Goal: Task Accomplishment & Management: Complete application form

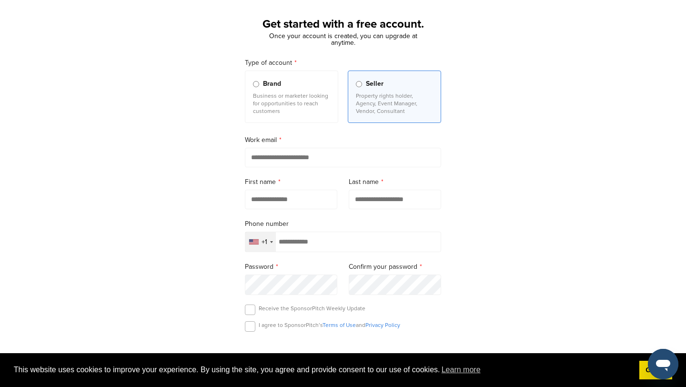
scroll to position [47, 0]
click at [275, 110] on p "Business or marketer looking for opportunities to reach customers" at bounding box center [291, 102] width 77 height 23
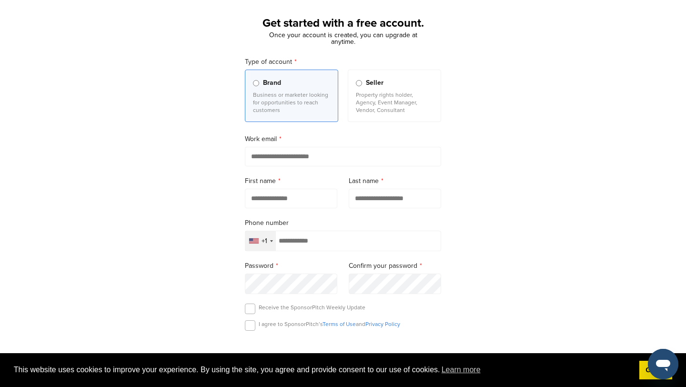
click at [289, 155] on input "email" at bounding box center [343, 157] width 196 height 20
click at [359, 109] on p "Property rights holder, Agency, Event Manager, Vendor, Consultant" at bounding box center [394, 102] width 77 height 23
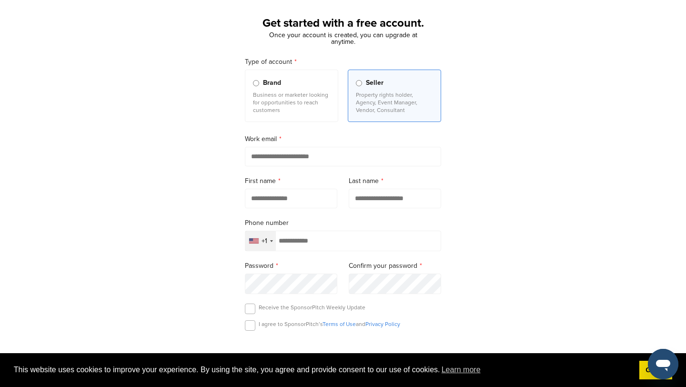
click at [281, 169] on form "Type of account Brand Business or marketer looking for opportunities to reach c…" at bounding box center [343, 230] width 196 height 346
click at [269, 159] on input "email" at bounding box center [343, 157] width 196 height 20
type input "**********"
type input "********"
type input "*****"
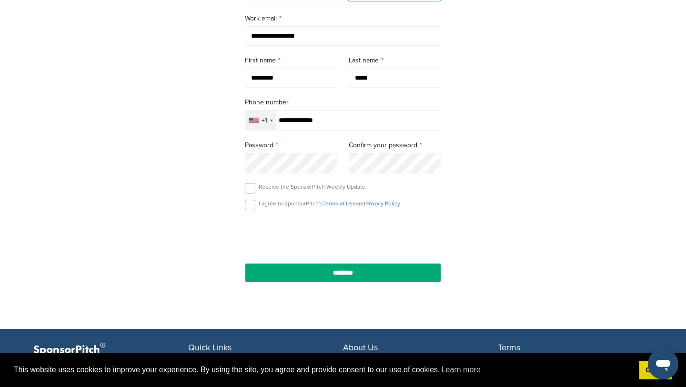
scroll to position [185, 0]
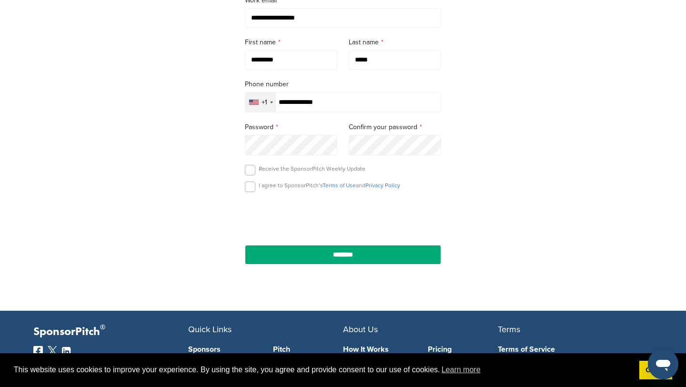
type input "**********"
click at [259, 189] on p "I agree to SponsorPitch’s Terms of Use and Privacy Policy" at bounding box center [329, 185] width 141 height 8
click at [187, 148] on div "**********" at bounding box center [343, 78] width 686 height 442
click at [172, 147] on div "**********" at bounding box center [343, 78] width 686 height 442
click at [251, 188] on label at bounding box center [250, 186] width 10 height 10
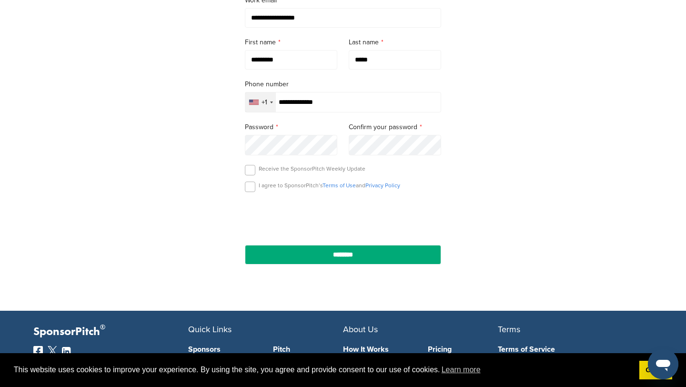
click at [237, 148] on div "**********" at bounding box center [342, 96] width 219 height 379
click at [281, 241] on form "**********" at bounding box center [343, 91] width 196 height 346
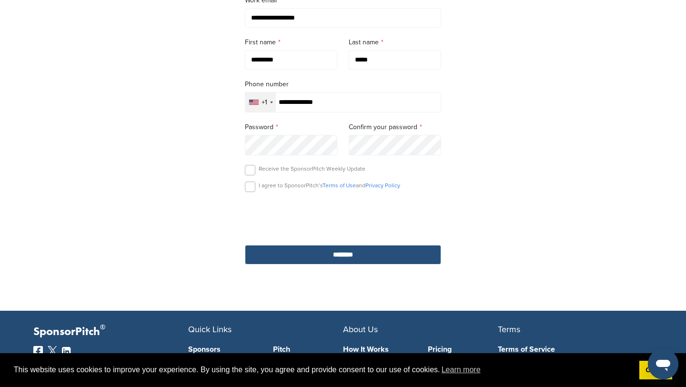
click at [280, 249] on input "********" at bounding box center [343, 255] width 196 height 20
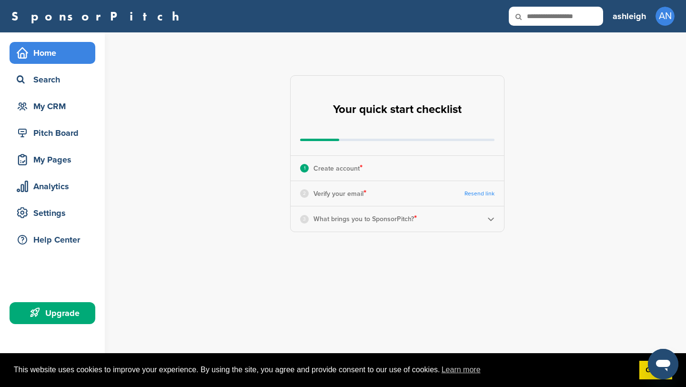
click at [477, 193] on link "Resend link" at bounding box center [479, 193] width 30 height 7
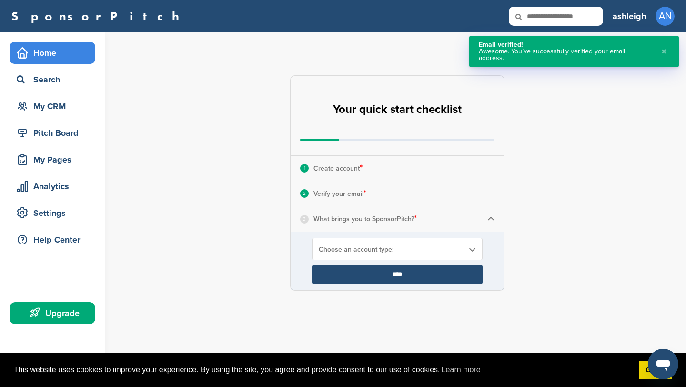
click at [389, 251] on span "Choose an account type:" at bounding box center [391, 249] width 145 height 8
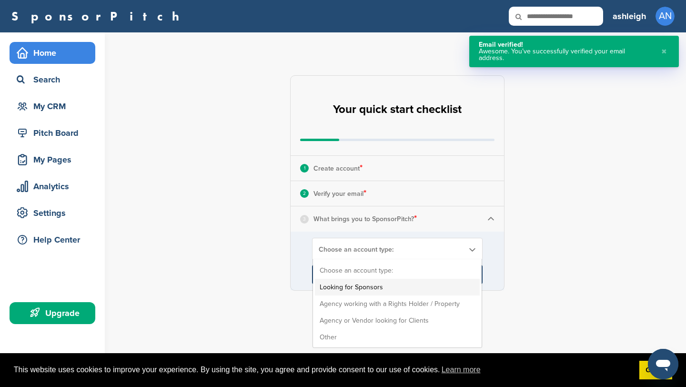
click at [394, 284] on li "Looking for Sponsors" at bounding box center [397, 287] width 165 height 17
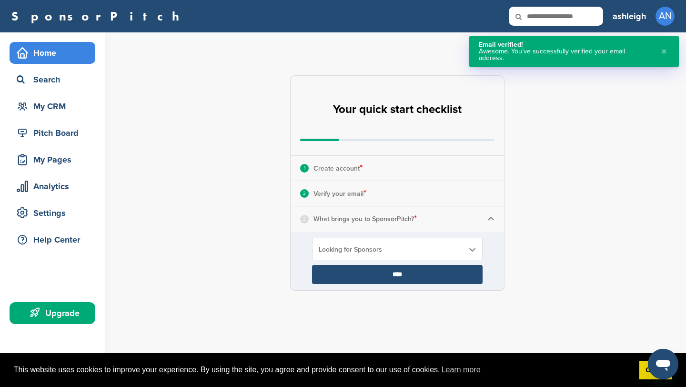
click at [373, 270] on input "****" at bounding box center [397, 274] width 170 height 19
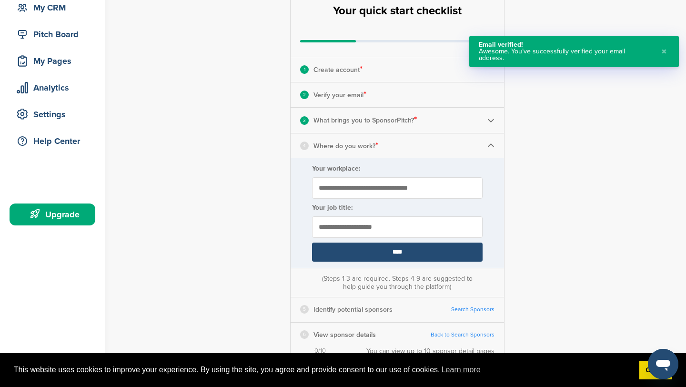
scroll to position [108, 0]
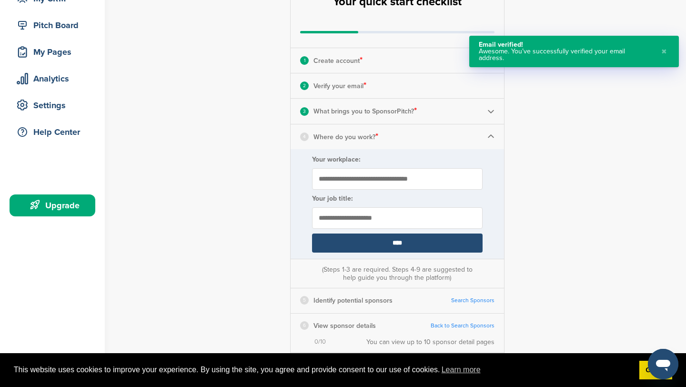
click at [346, 178] on input "Your workplace:" at bounding box center [397, 178] width 170 height 21
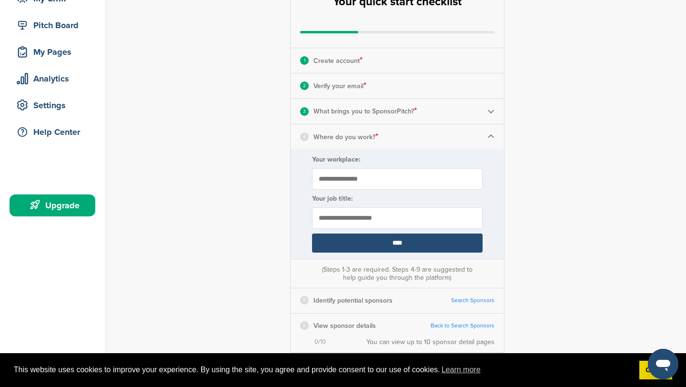
type input "**********"
click at [370, 252] on form "**********" at bounding box center [396, 204] width 213 height 110
click at [360, 246] on input "****" at bounding box center [397, 242] width 170 height 19
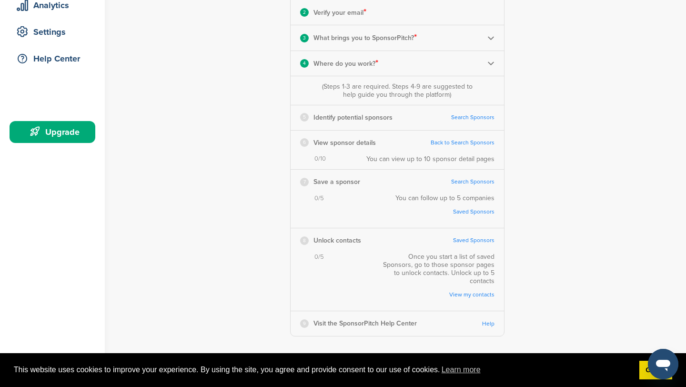
scroll to position [187, 0]
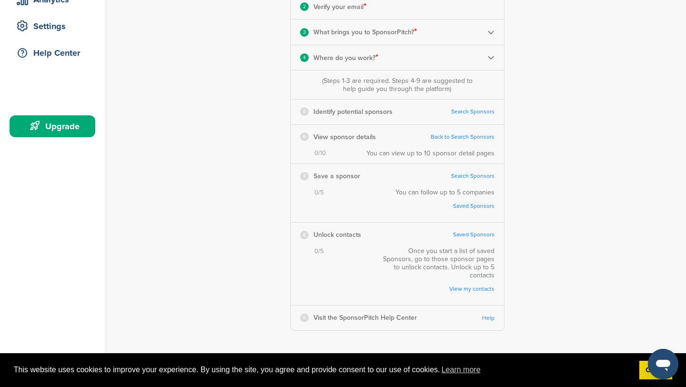
click at [472, 110] on link "Search Sponsors" at bounding box center [472, 111] width 43 height 7
click at [342, 110] on p "Identify potential sponsors" at bounding box center [352, 112] width 79 height 12
click at [337, 142] on p "View sponsor details" at bounding box center [344, 137] width 62 height 12
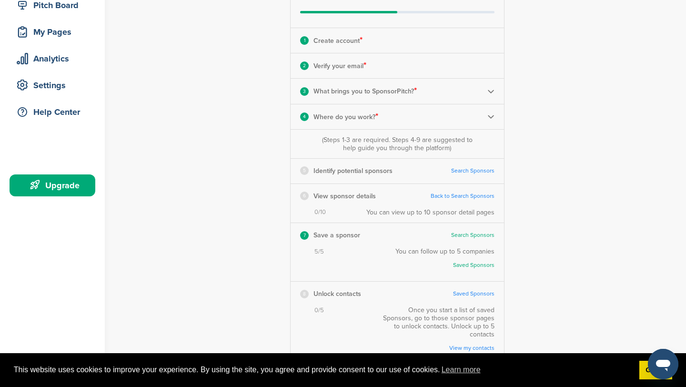
scroll to position [130, 0]
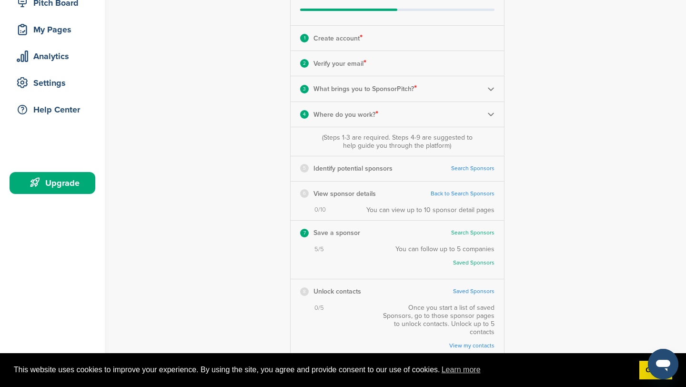
click at [336, 171] on p "Identify potential sponsors" at bounding box center [352, 168] width 79 height 12
click at [471, 167] on link "Search Sponsors" at bounding box center [472, 168] width 43 height 7
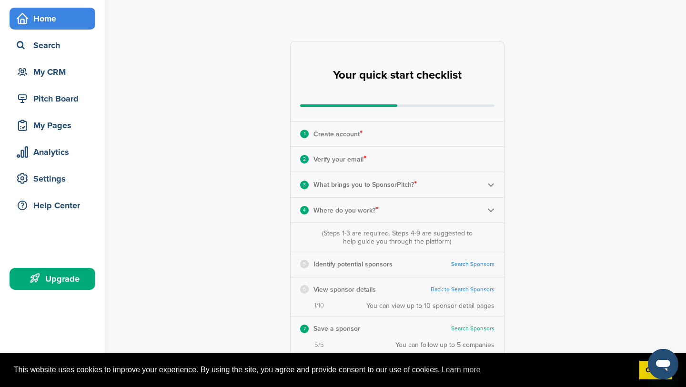
scroll to position [35, 0]
click at [488, 182] on img at bounding box center [490, 183] width 7 height 7
click at [0, 0] on img at bounding box center [0, 0] width 0 height 0
click at [488, 182] on img at bounding box center [490, 183] width 7 height 7
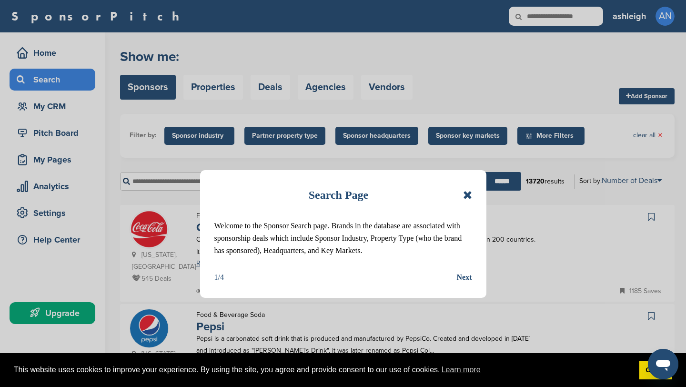
click at [463, 196] on icon at bounding box center [467, 194] width 9 height 11
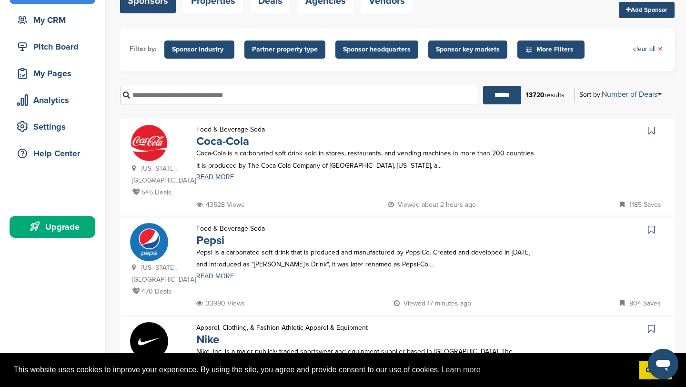
scroll to position [92, 0]
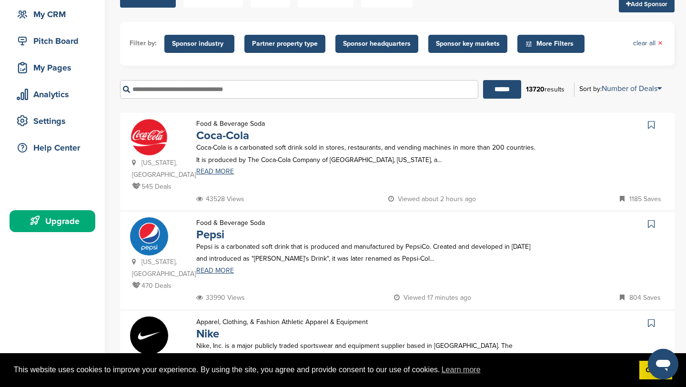
click at [648, 127] on icon at bounding box center [651, 125] width 7 height 10
click at [650, 219] on icon at bounding box center [651, 224] width 7 height 10
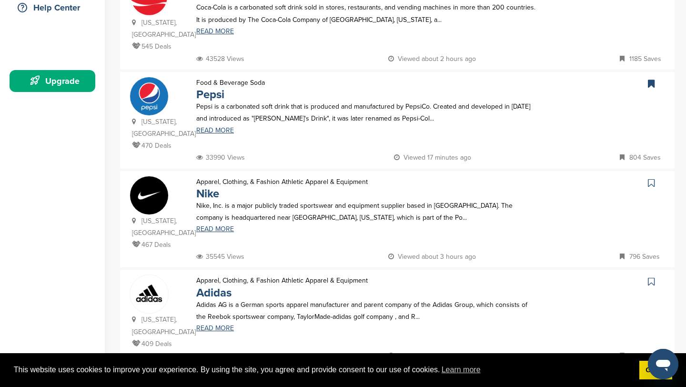
scroll to position [233, 0]
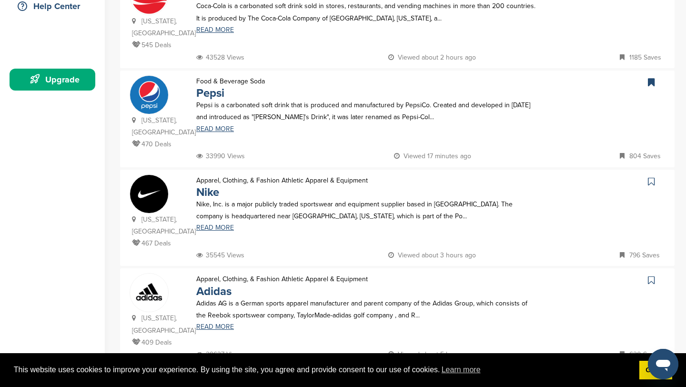
click at [648, 273] on link at bounding box center [652, 280] width 14 height 14
click at [648, 177] on icon at bounding box center [651, 182] width 7 height 10
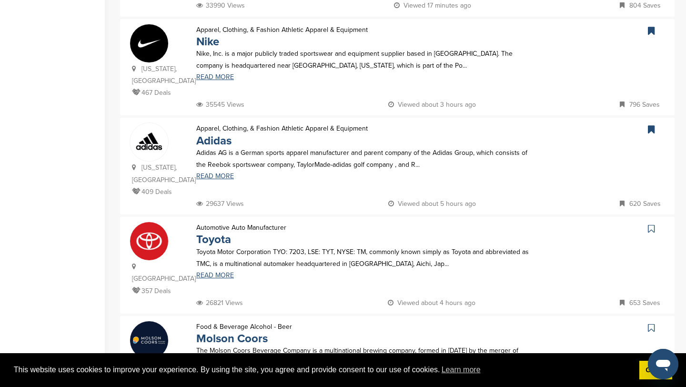
scroll to position [385, 0]
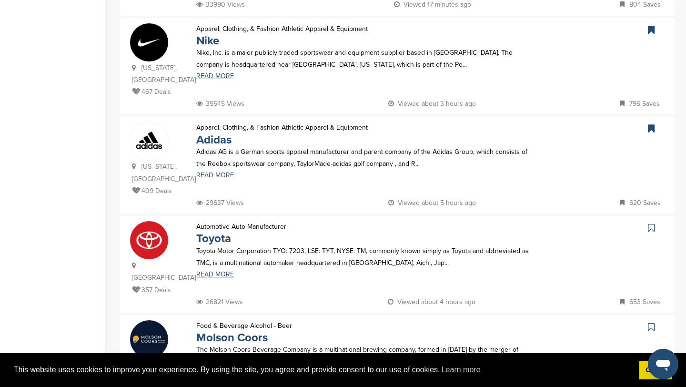
click at [649, 223] on icon at bounding box center [651, 228] width 7 height 10
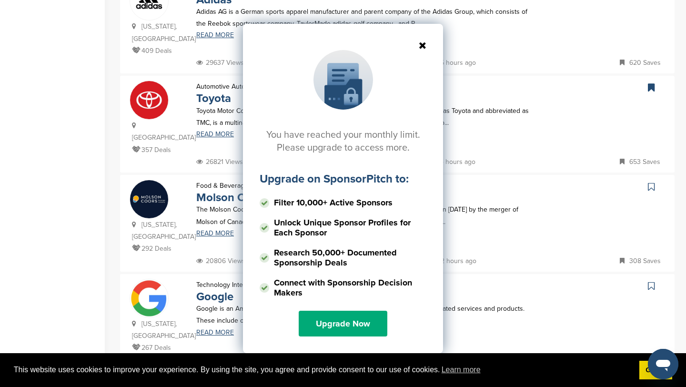
scroll to position [527, 0]
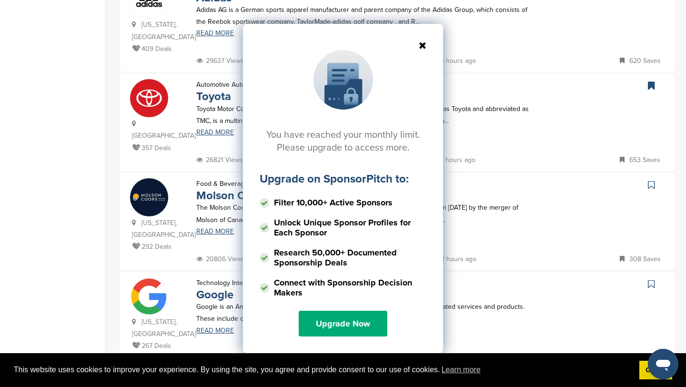
click at [424, 43] on icon at bounding box center [342, 45] width 167 height 10
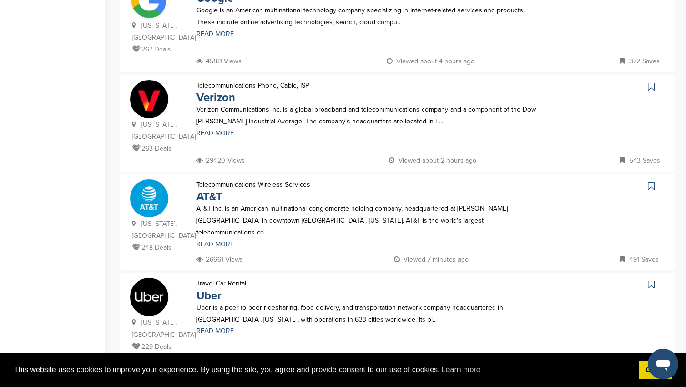
scroll to position [830, 0]
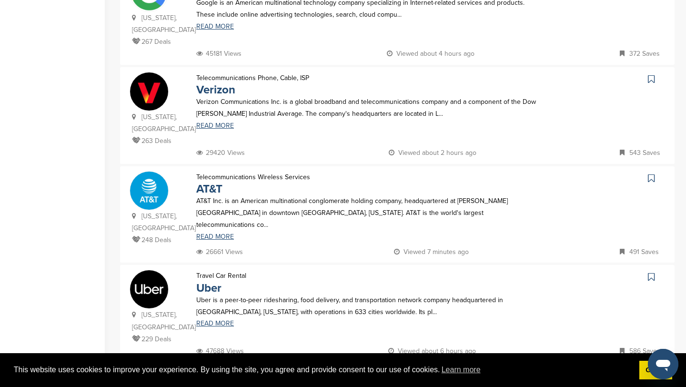
click at [653, 173] on icon at bounding box center [651, 178] width 7 height 10
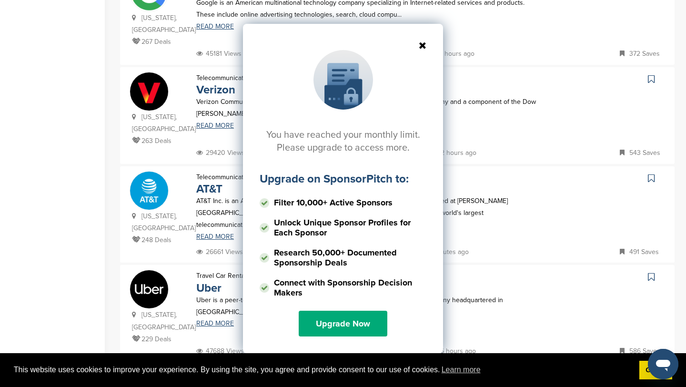
click at [422, 42] on icon at bounding box center [342, 45] width 167 height 10
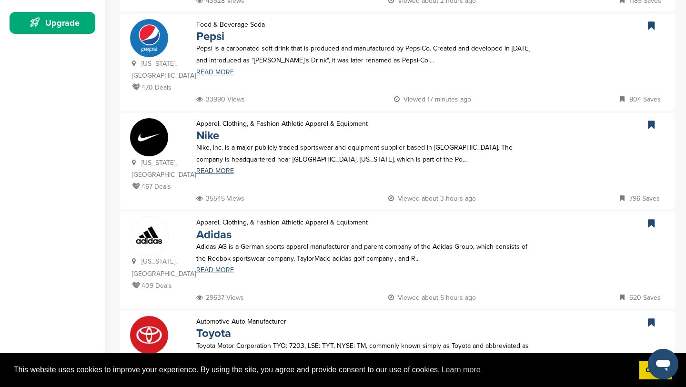
scroll to position [297, 0]
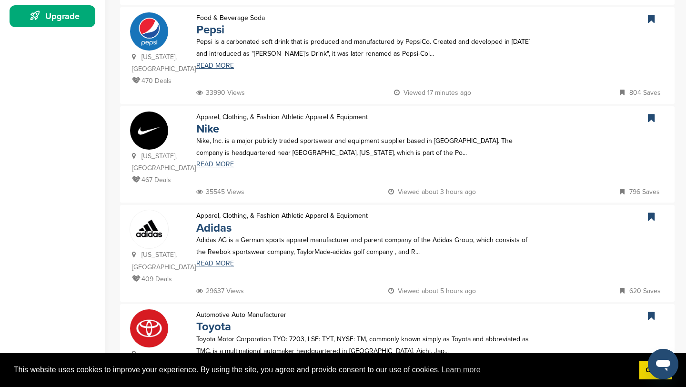
click at [654, 113] on icon at bounding box center [651, 118] width 7 height 10
click at [651, 212] on icon at bounding box center [651, 217] width 7 height 10
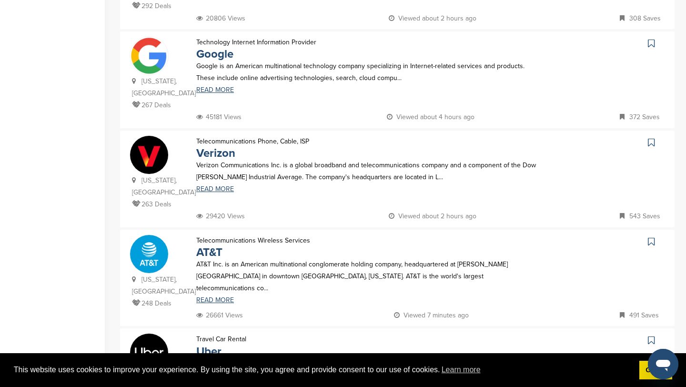
scroll to position [787, 0]
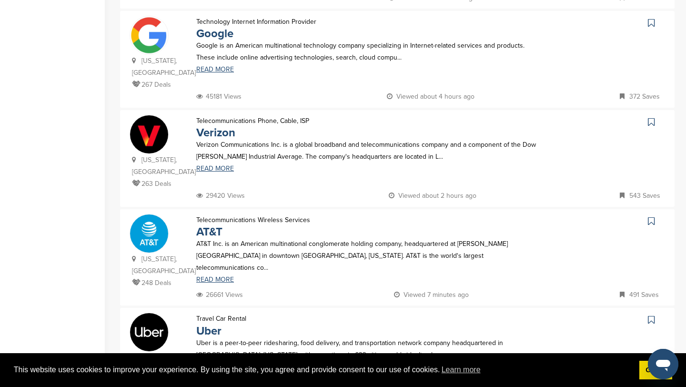
click at [649, 216] on icon at bounding box center [651, 221] width 7 height 10
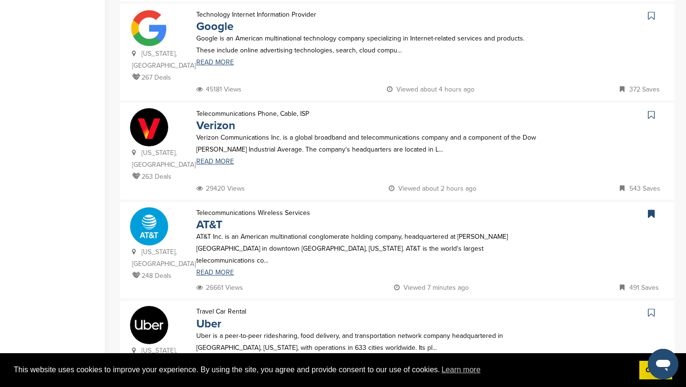
scroll to position [777, 0]
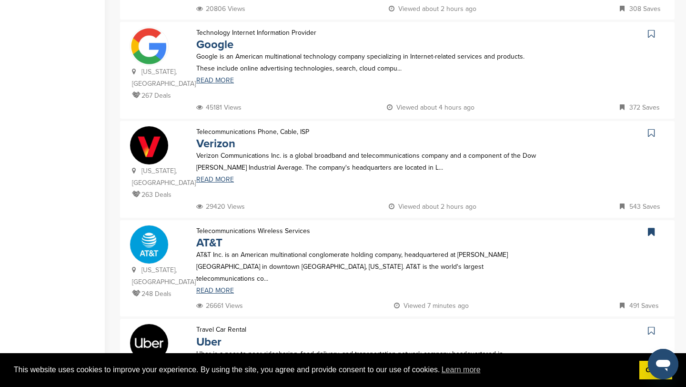
click at [655, 126] on link at bounding box center [652, 133] width 14 height 14
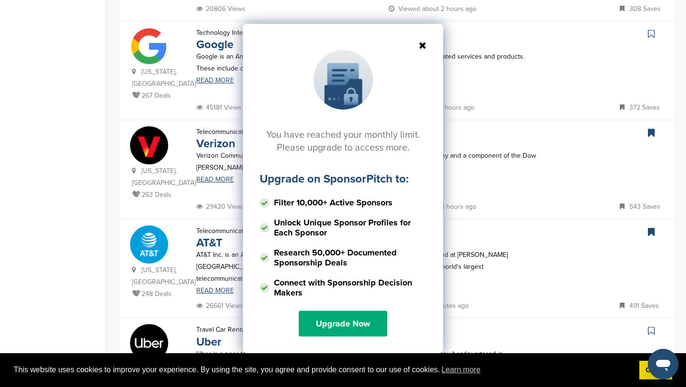
click at [421, 45] on icon at bounding box center [342, 45] width 167 height 10
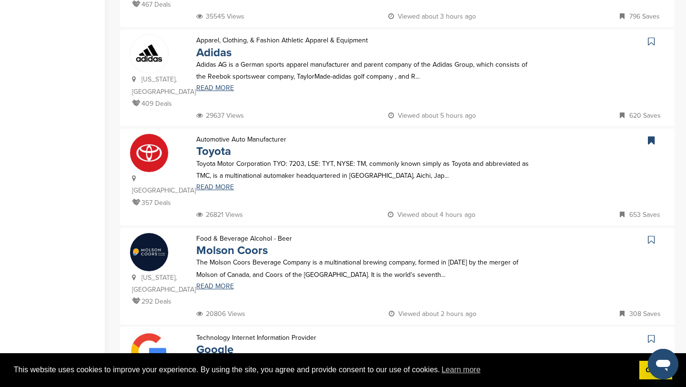
scroll to position [0, 0]
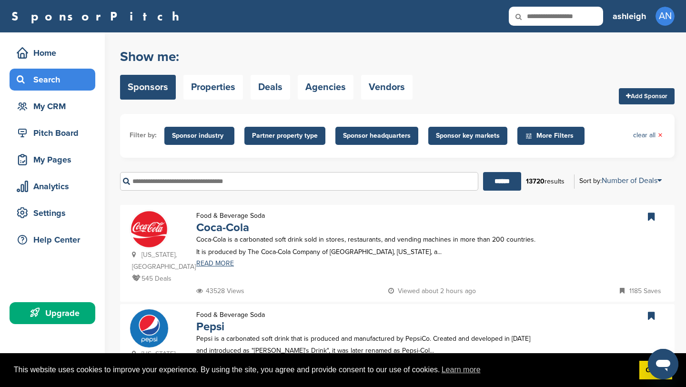
click at [649, 97] on link "Add Sponsor" at bounding box center [646, 96] width 56 height 16
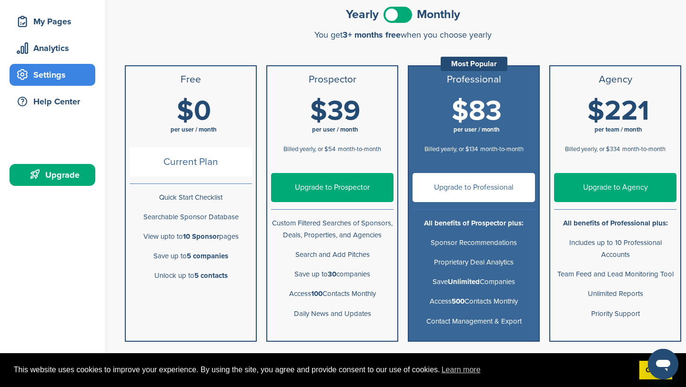
scroll to position [139, 0]
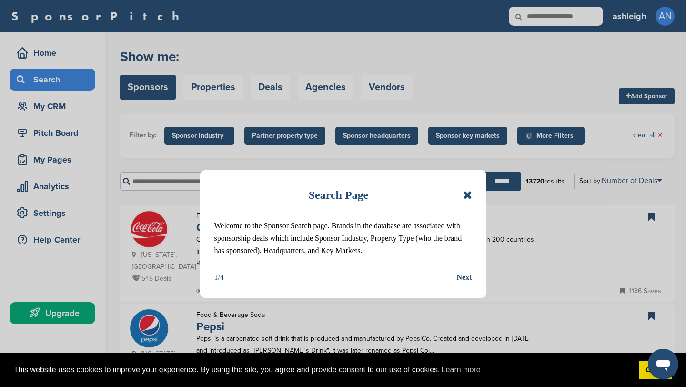
click at [467, 193] on icon at bounding box center [467, 194] width 9 height 11
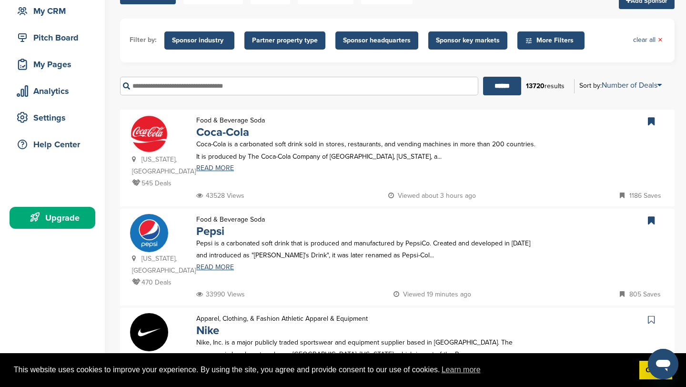
scroll to position [96, 0]
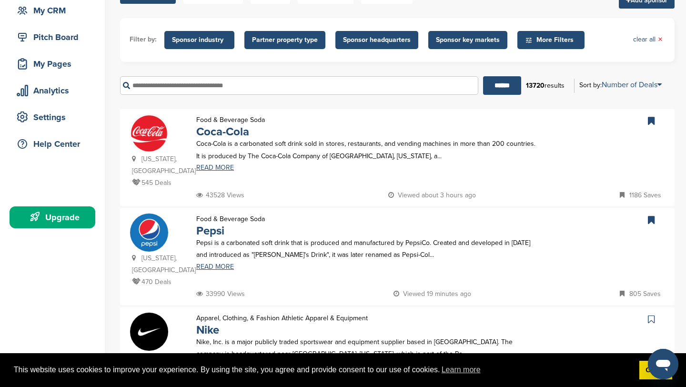
click at [148, 137] on img at bounding box center [149, 133] width 38 height 38
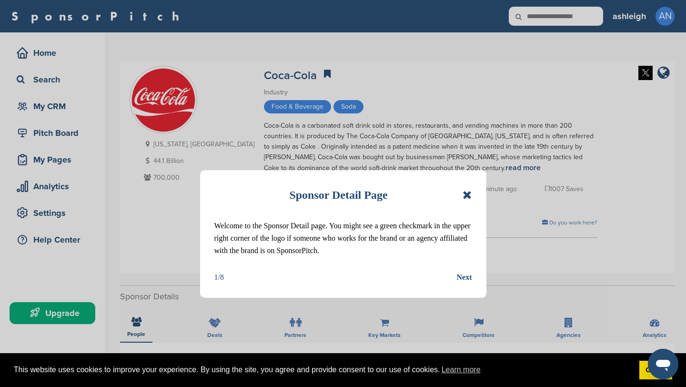
click at [464, 202] on div "Sponsor Detail Page" at bounding box center [343, 194] width 258 height 21
click at [461, 200] on div "Sponsor Detail Page" at bounding box center [343, 194] width 258 height 21
click at [464, 196] on icon at bounding box center [466, 194] width 9 height 11
